Goal: Task Accomplishment & Management: Use online tool/utility

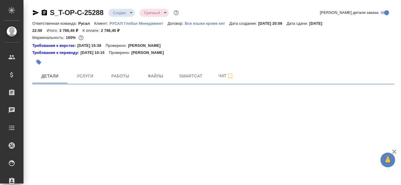
select select "RU"
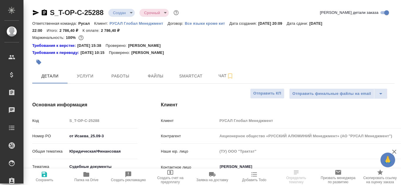
type textarea "x"
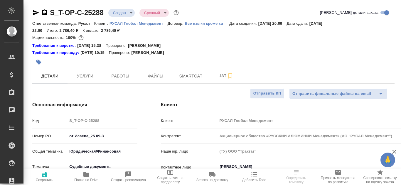
type textarea "x"
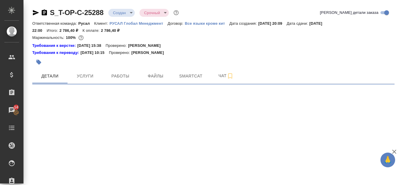
select select "RU"
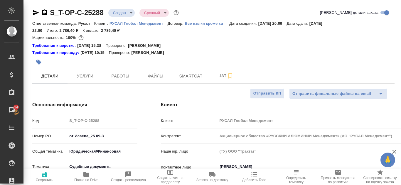
type textarea "x"
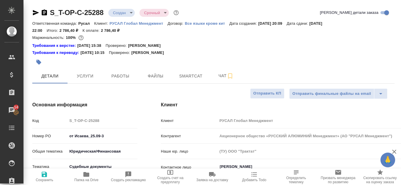
type textarea "x"
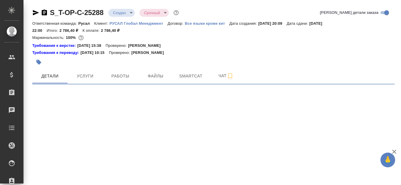
select select "RU"
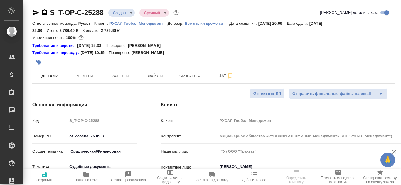
type textarea "x"
click at [187, 77] on span "Smartcat" at bounding box center [191, 75] width 28 height 7
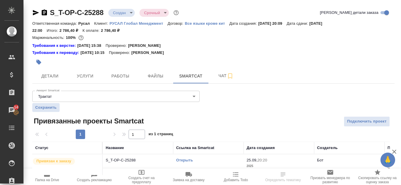
click at [182, 159] on link "Открыть" at bounding box center [184, 159] width 17 height 4
